Goal: Find specific page/section: Find specific page/section

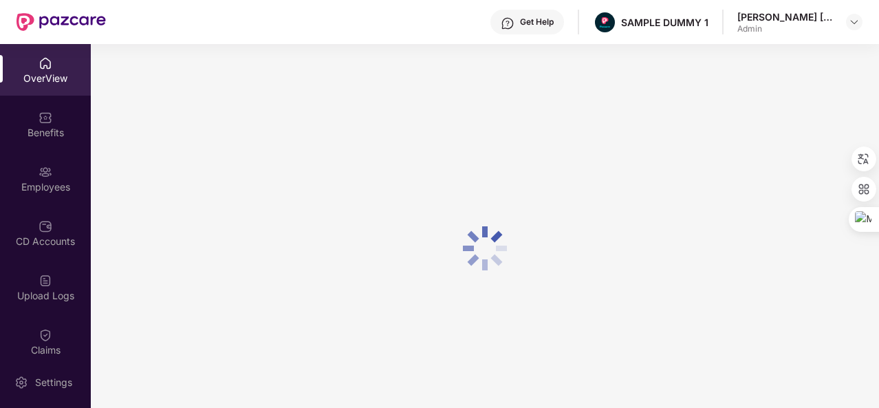
scroll to position [37, 0]
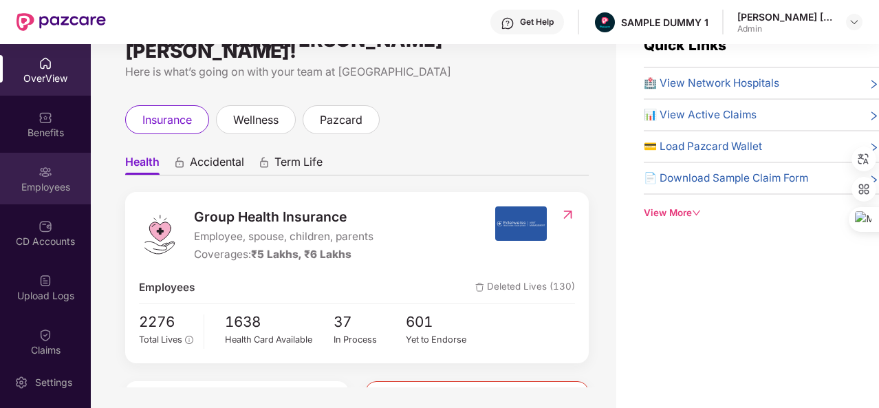
click at [56, 184] on div "Employees" at bounding box center [45, 187] width 91 height 14
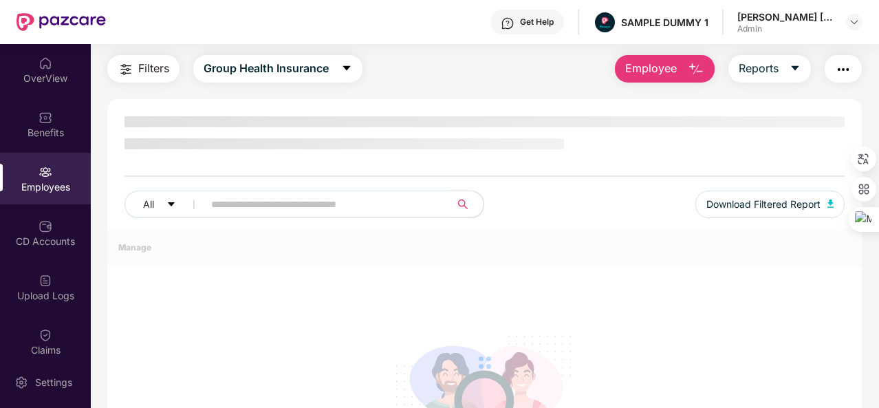
scroll to position [0, 0]
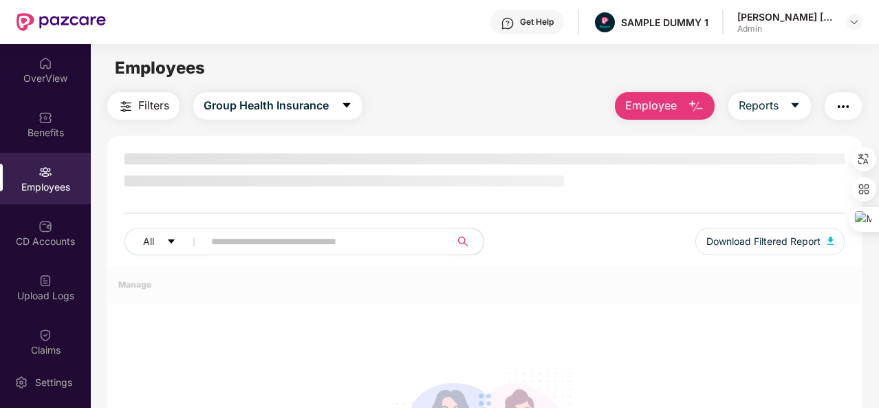
click at [660, 99] on span "Employee" at bounding box center [651, 105] width 52 height 17
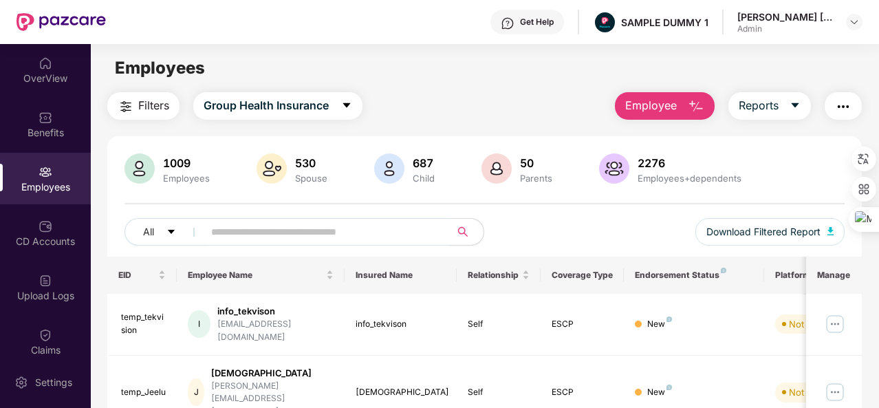
click at [510, 117] on div "Filters Group Health Insurance Employee Reports" at bounding box center [484, 106] width 754 height 28
click at [76, 298] on div "Upload Logs" at bounding box center [45, 296] width 91 height 14
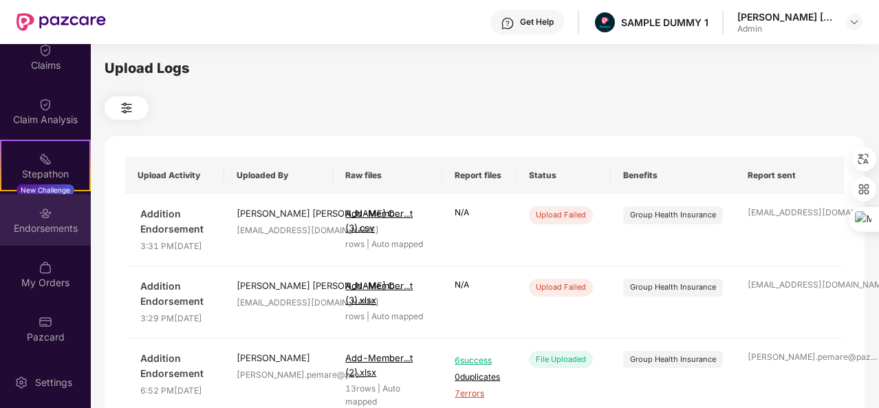
click at [45, 216] on img at bounding box center [46, 213] width 14 height 14
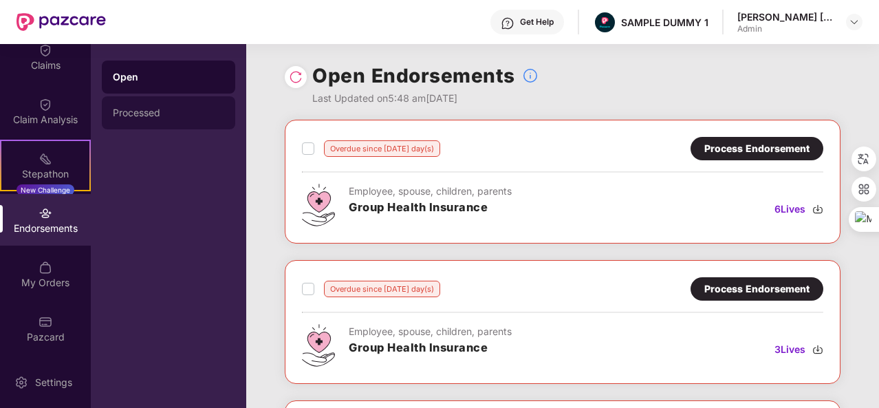
click at [161, 105] on div "Processed" at bounding box center [168, 112] width 133 height 33
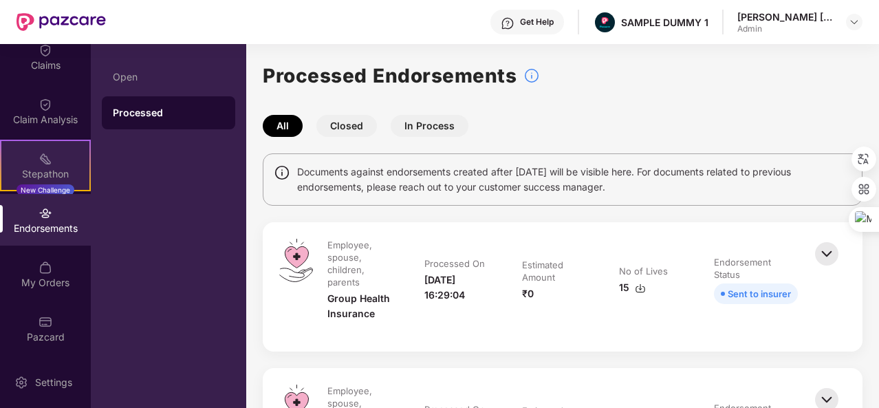
scroll to position [0, 0]
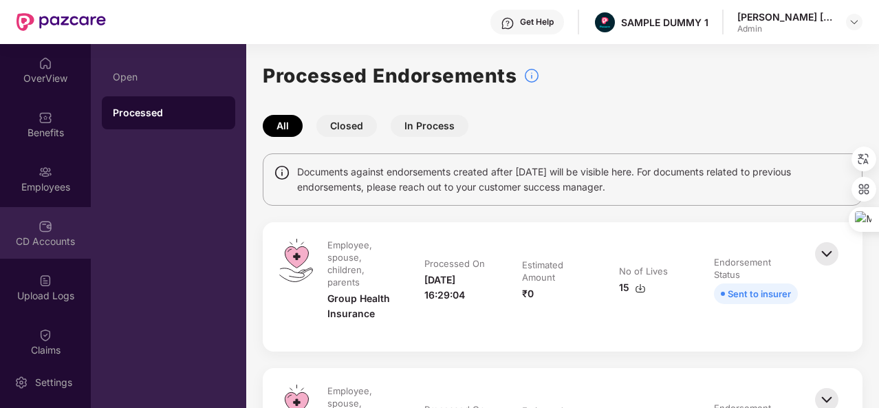
click at [55, 235] on div "CD Accounts" at bounding box center [45, 242] width 91 height 14
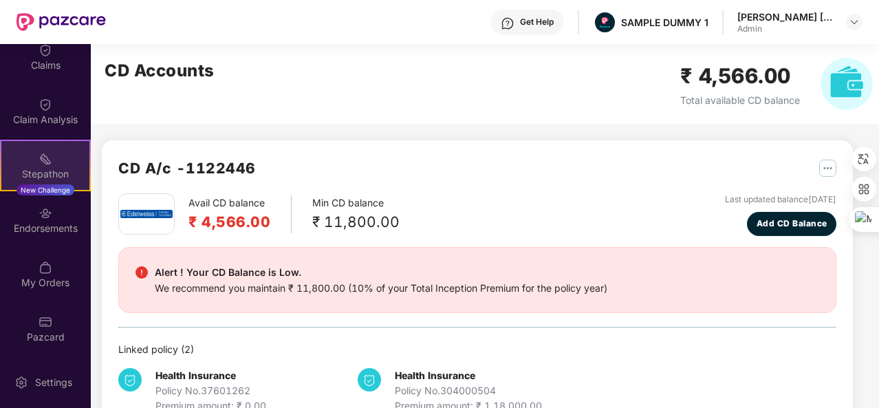
scroll to position [186, 0]
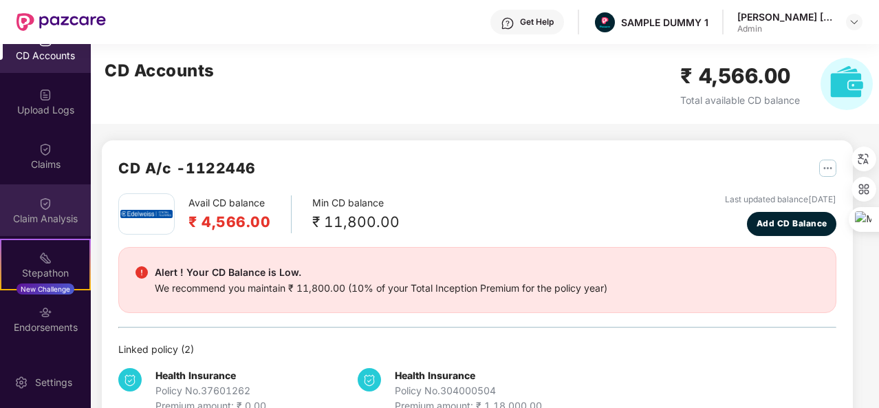
click at [50, 217] on div "Claim Analysis" at bounding box center [45, 219] width 91 height 14
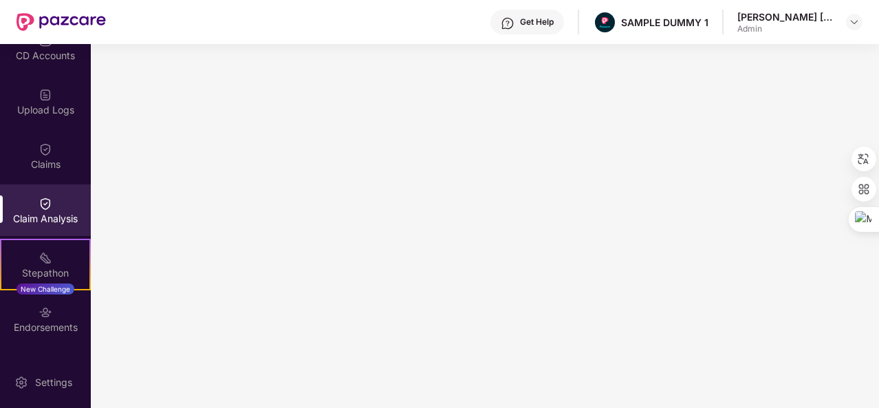
scroll to position [0, 0]
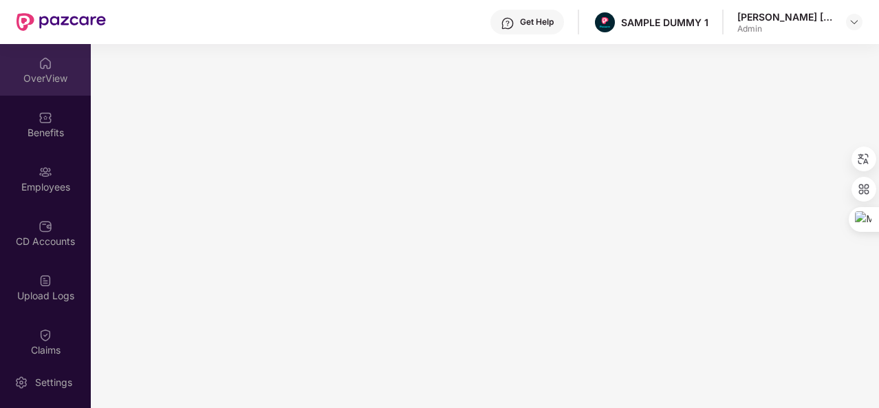
click at [22, 85] on div "OverView" at bounding box center [45, 79] width 91 height 14
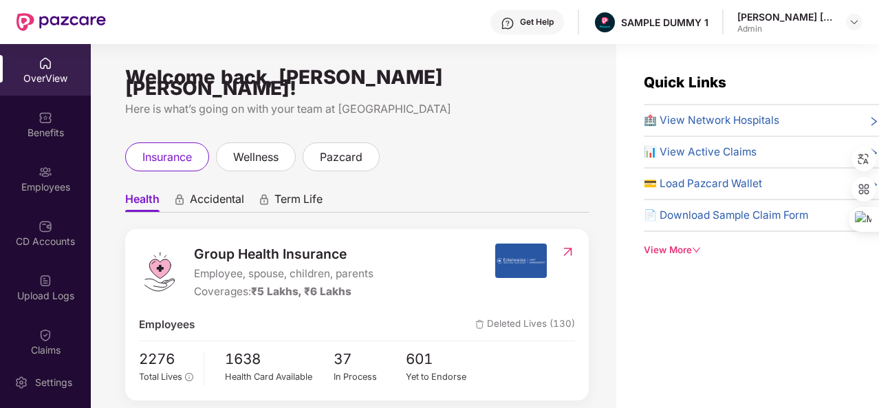
click at [72, 61] on div "OverView" at bounding box center [45, 70] width 91 height 52
